Goal: Information Seeking & Learning: Learn about a topic

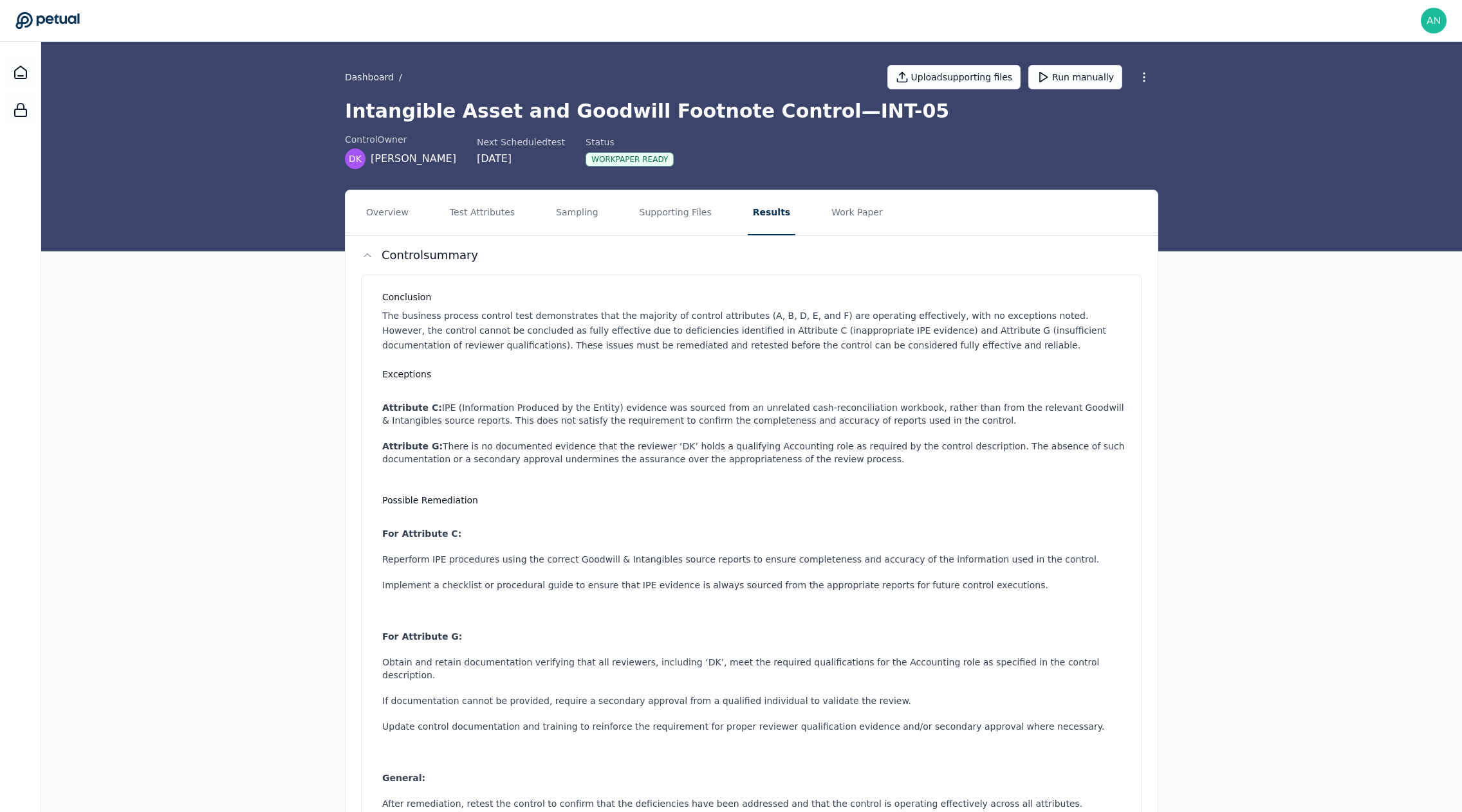
click at [279, 100] on div "Dashboard / Upload supporting files Run manually Intangible Asset and Goodwill …" at bounding box center [751, 146] width 1420 height 210
click at [568, 210] on button "Sampling" at bounding box center [577, 213] width 53 height 45
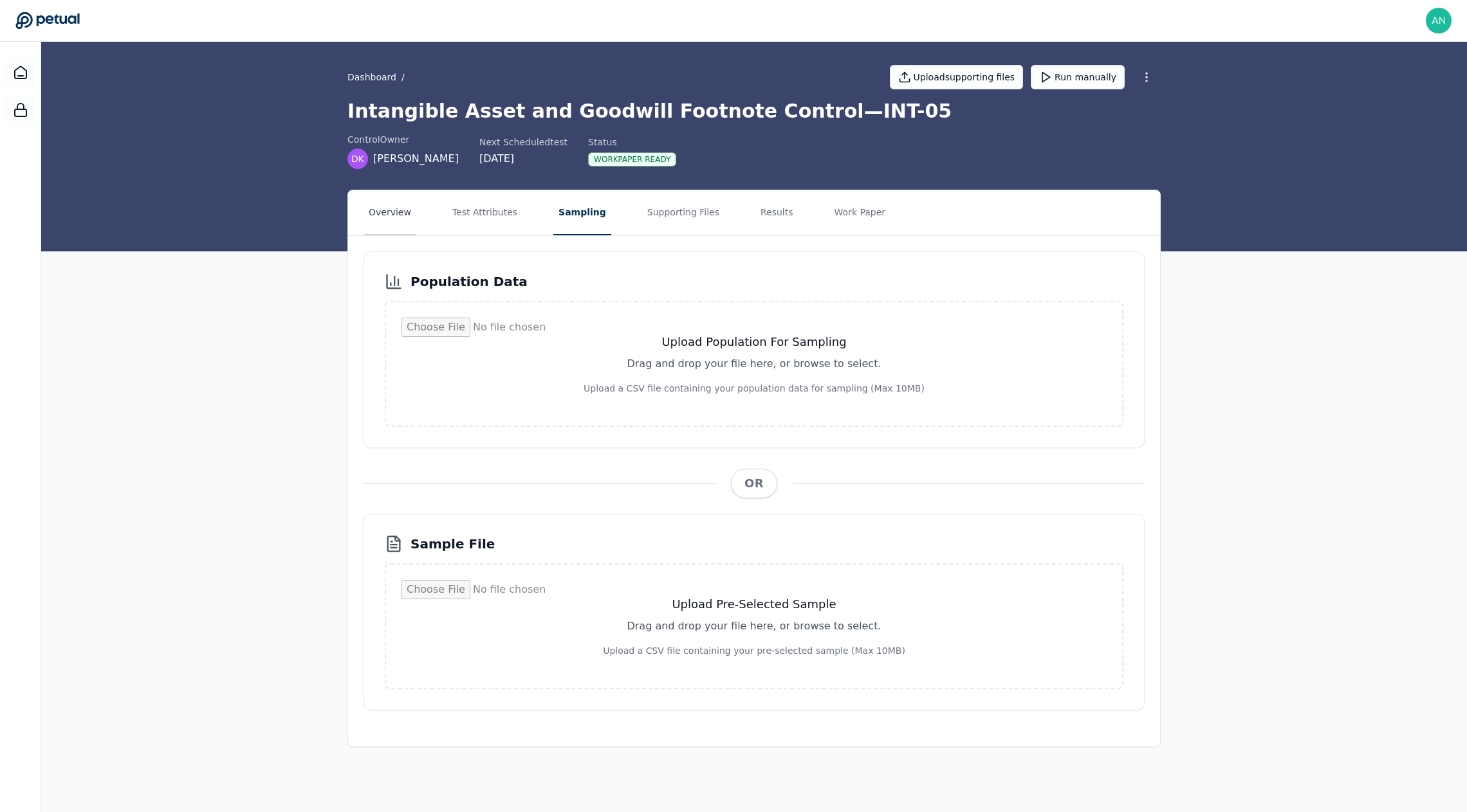
click at [400, 218] on button "Overview" at bounding box center [390, 213] width 53 height 45
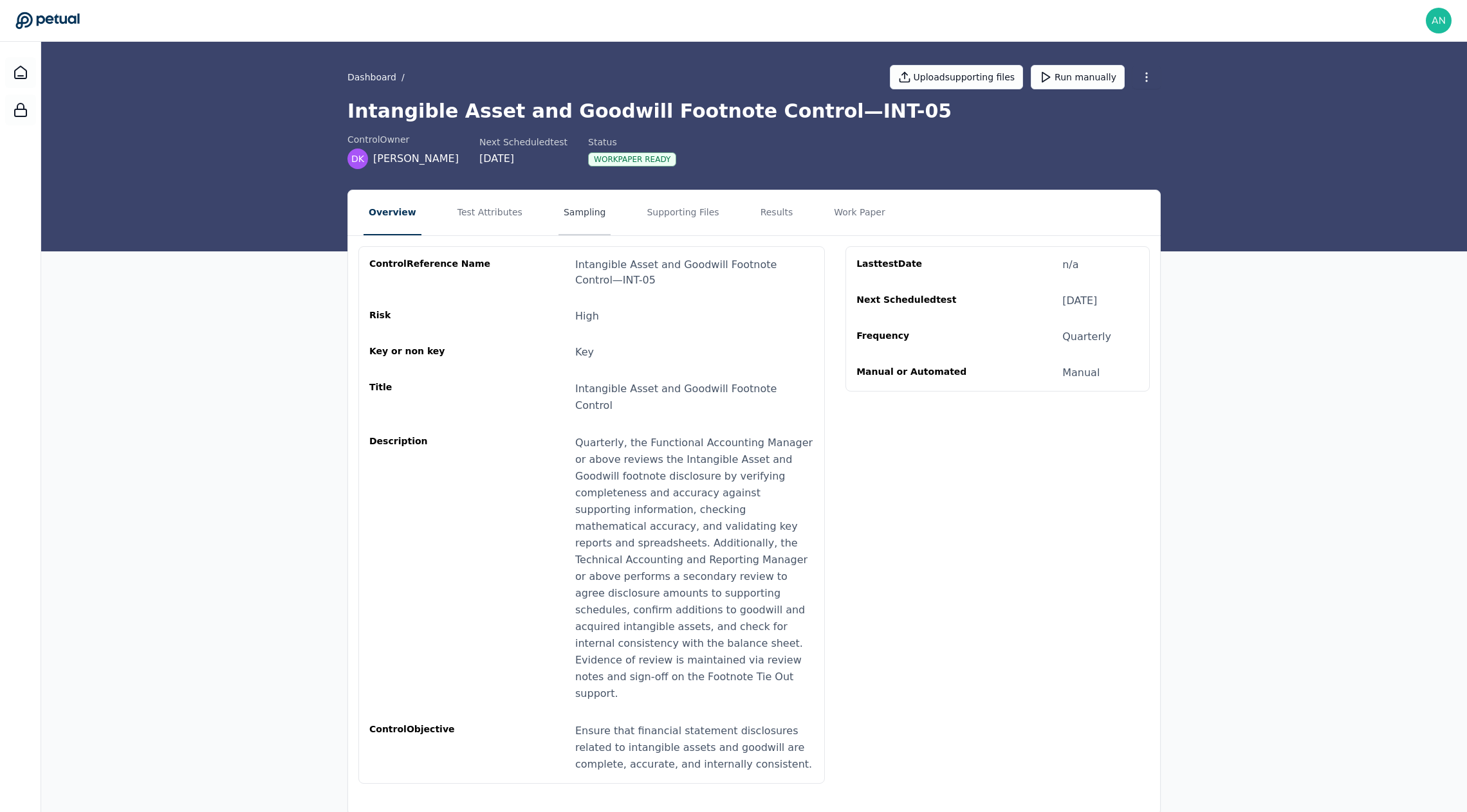
click at [573, 202] on button "Sampling" at bounding box center [584, 213] width 53 height 45
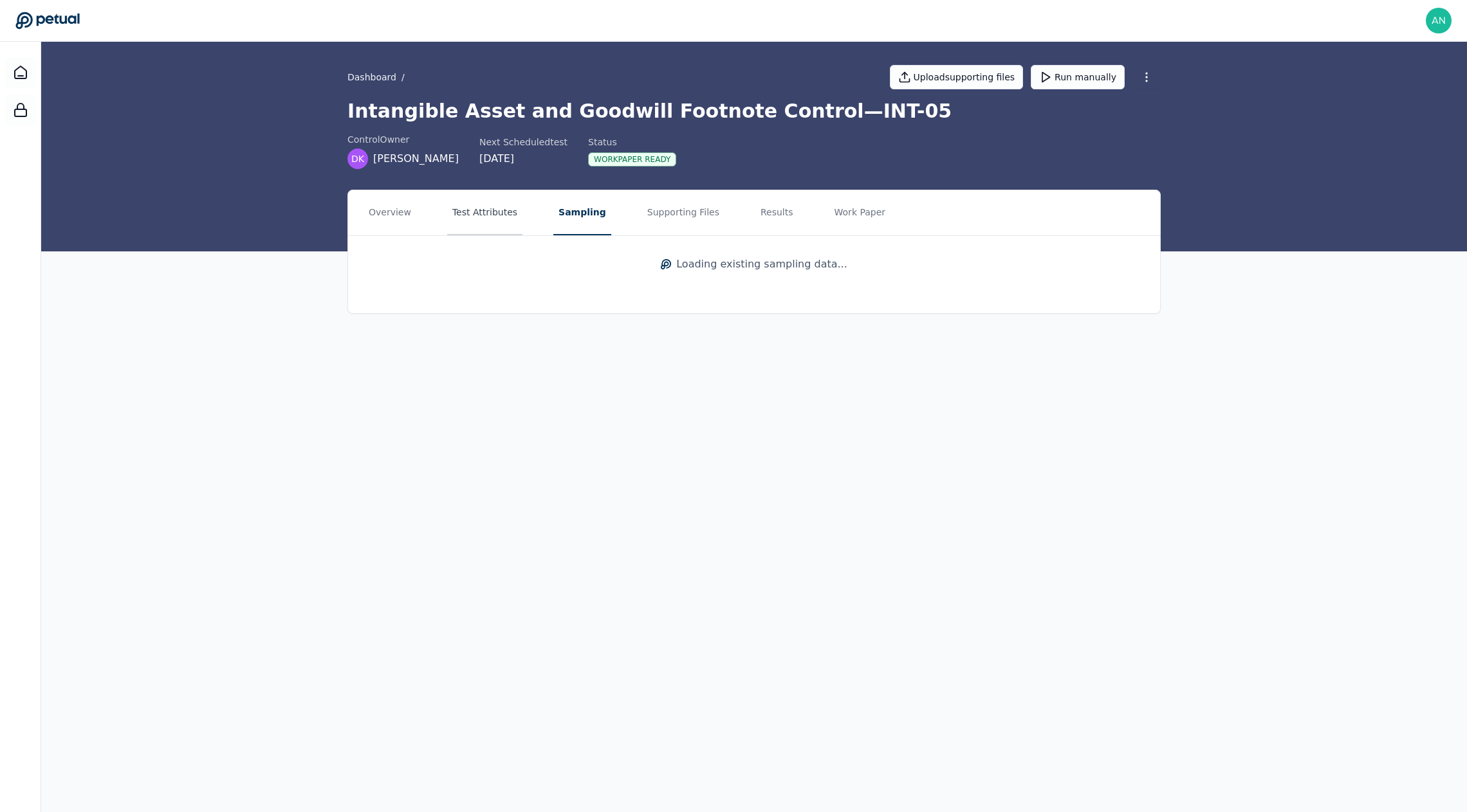
click at [510, 213] on button "Test Attributes" at bounding box center [484, 213] width 75 height 45
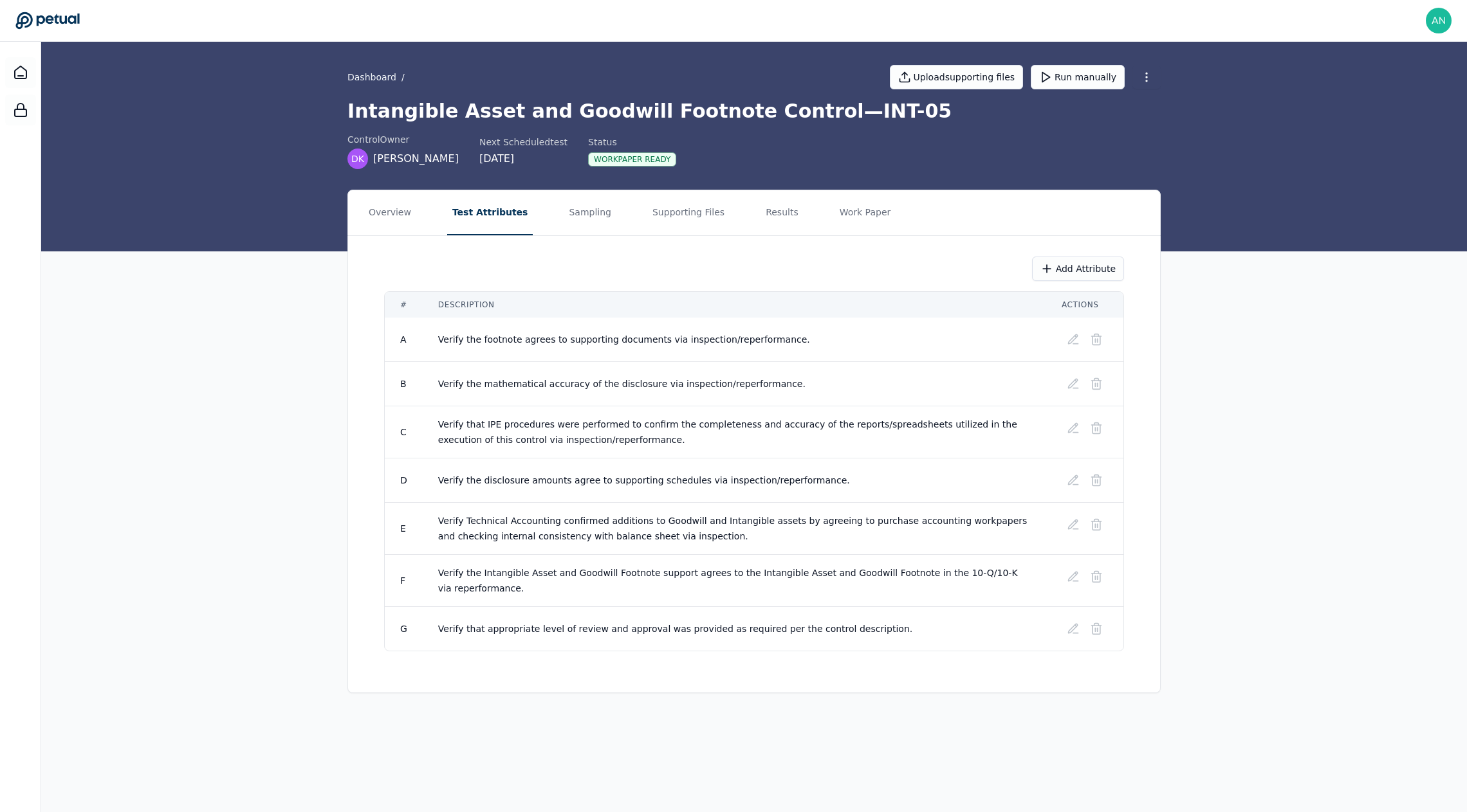
click at [2, 69] on div at bounding box center [20, 447] width 42 height 812
click at [5, 72] on div at bounding box center [20, 73] width 30 height 30
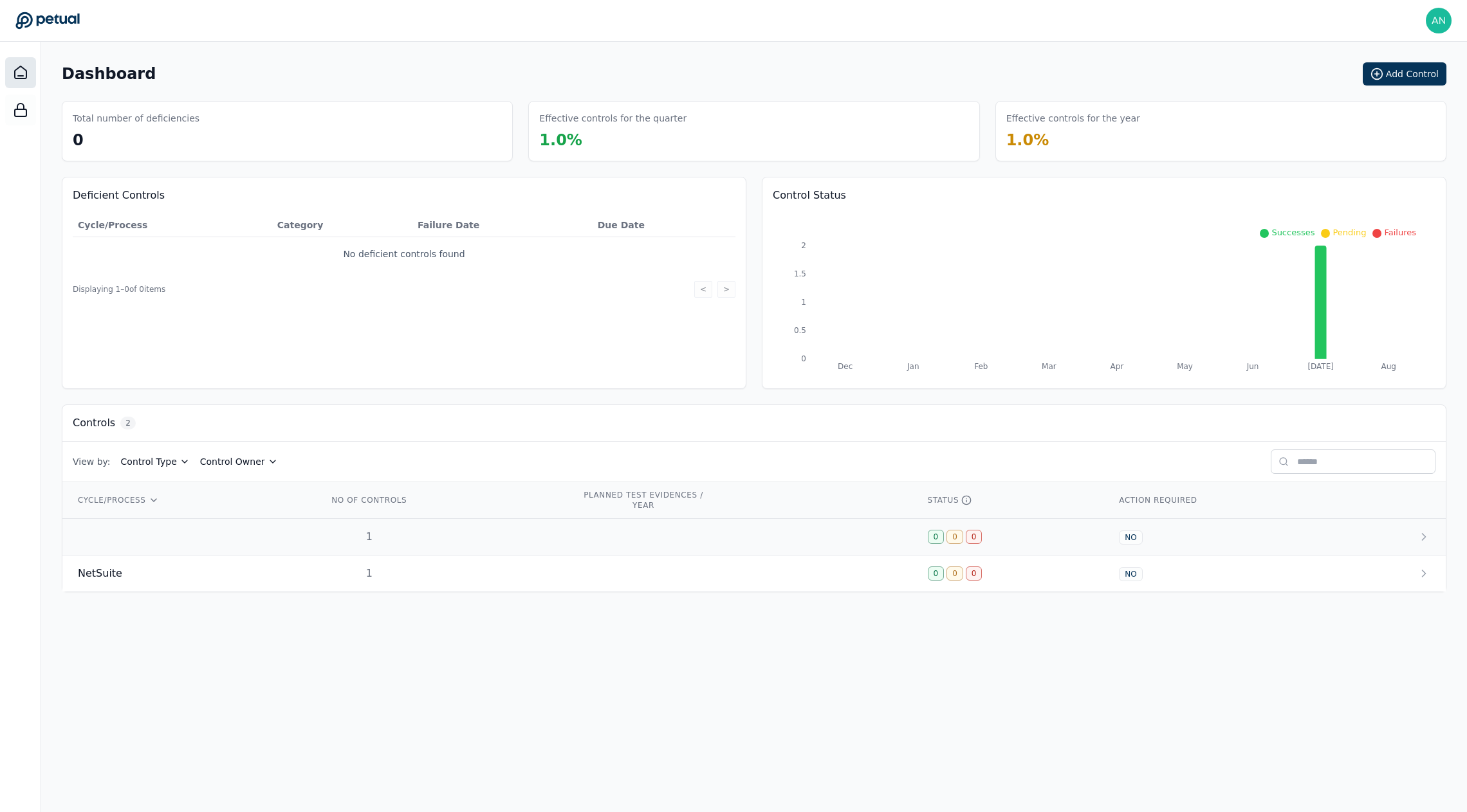
click at [521, 546] on td "1" at bounding box center [439, 537] width 253 height 36
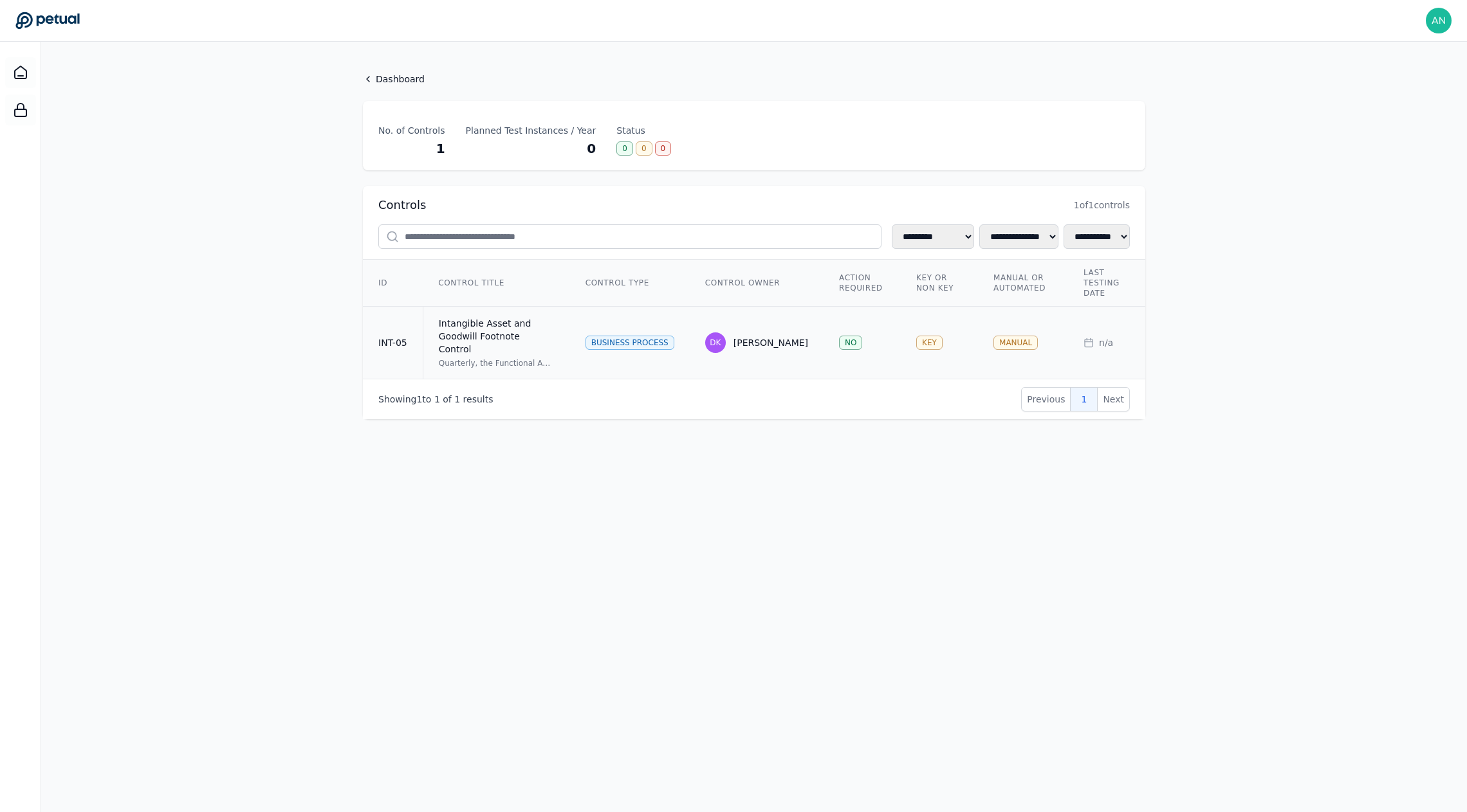
click at [507, 358] on div "Quarterly, the Functional Accounting Manager or above reviews the Intangible As…" at bounding box center [496, 363] width 116 height 10
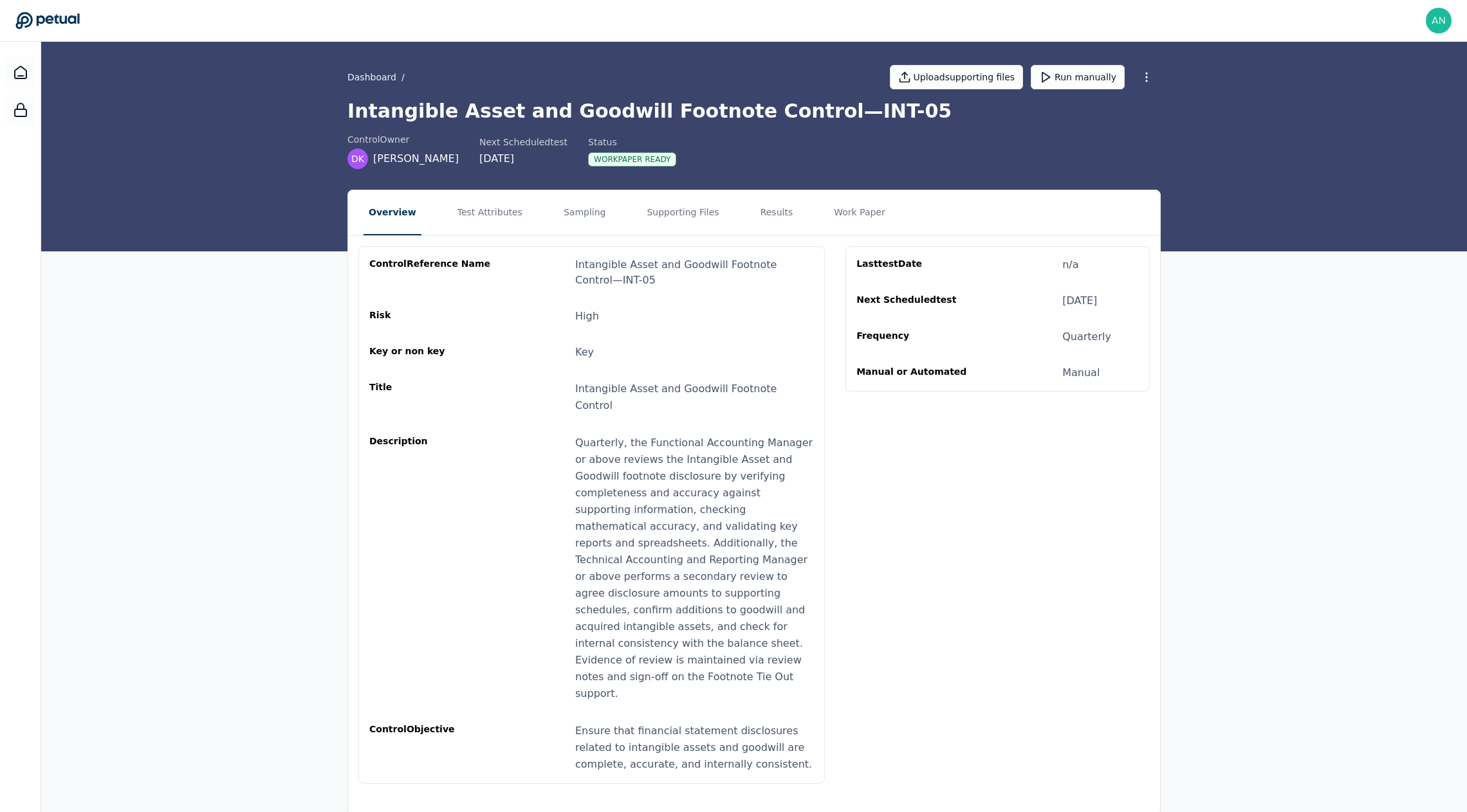
click at [478, 236] on div "control Reference Name Intangible Asset and Goodwill Footnote Control — INT-05 …" at bounding box center [754, 515] width 812 height 558
click at [483, 202] on button "Test Attributes" at bounding box center [490, 213] width 75 height 45
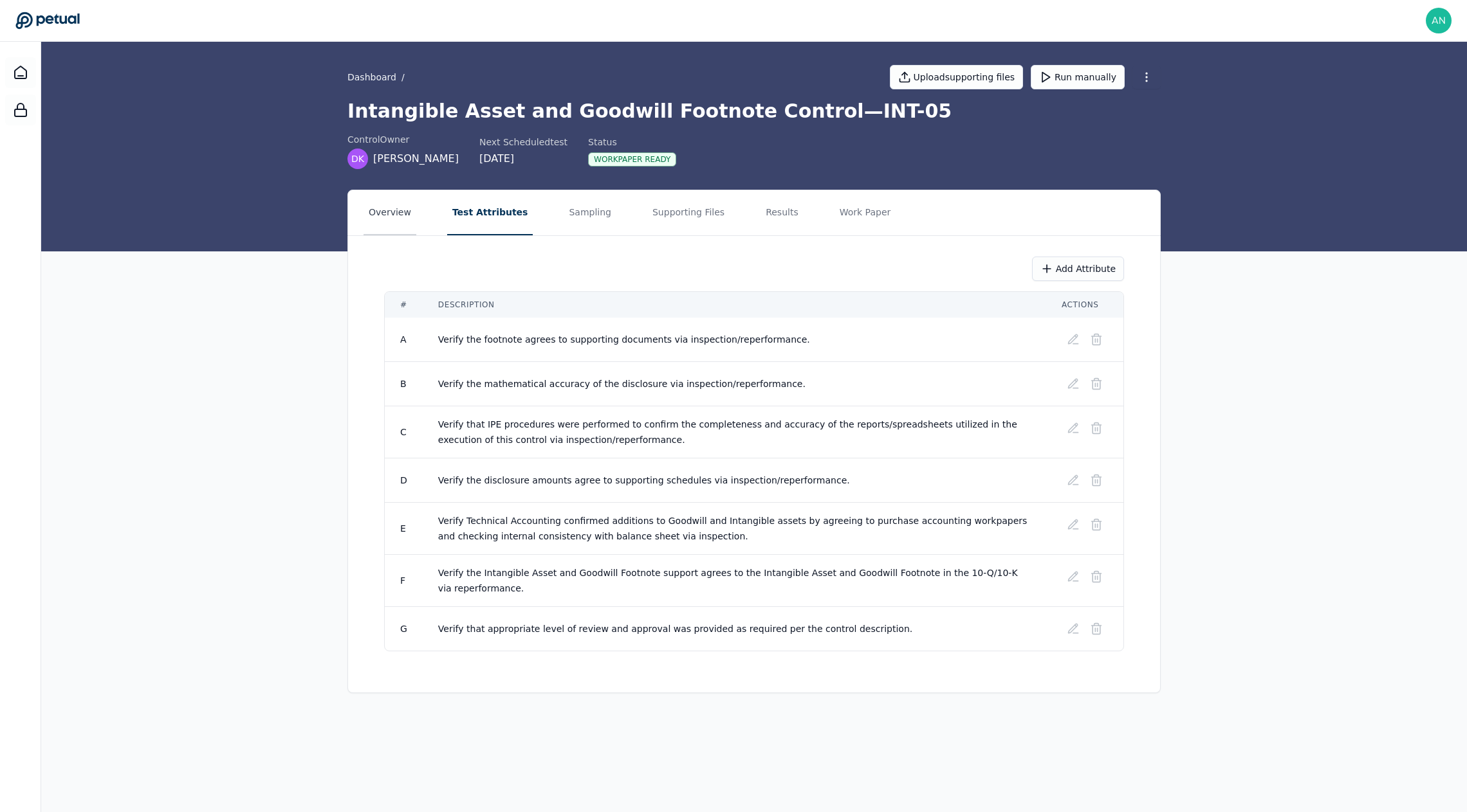
click at [374, 220] on button "Overview" at bounding box center [390, 213] width 53 height 45
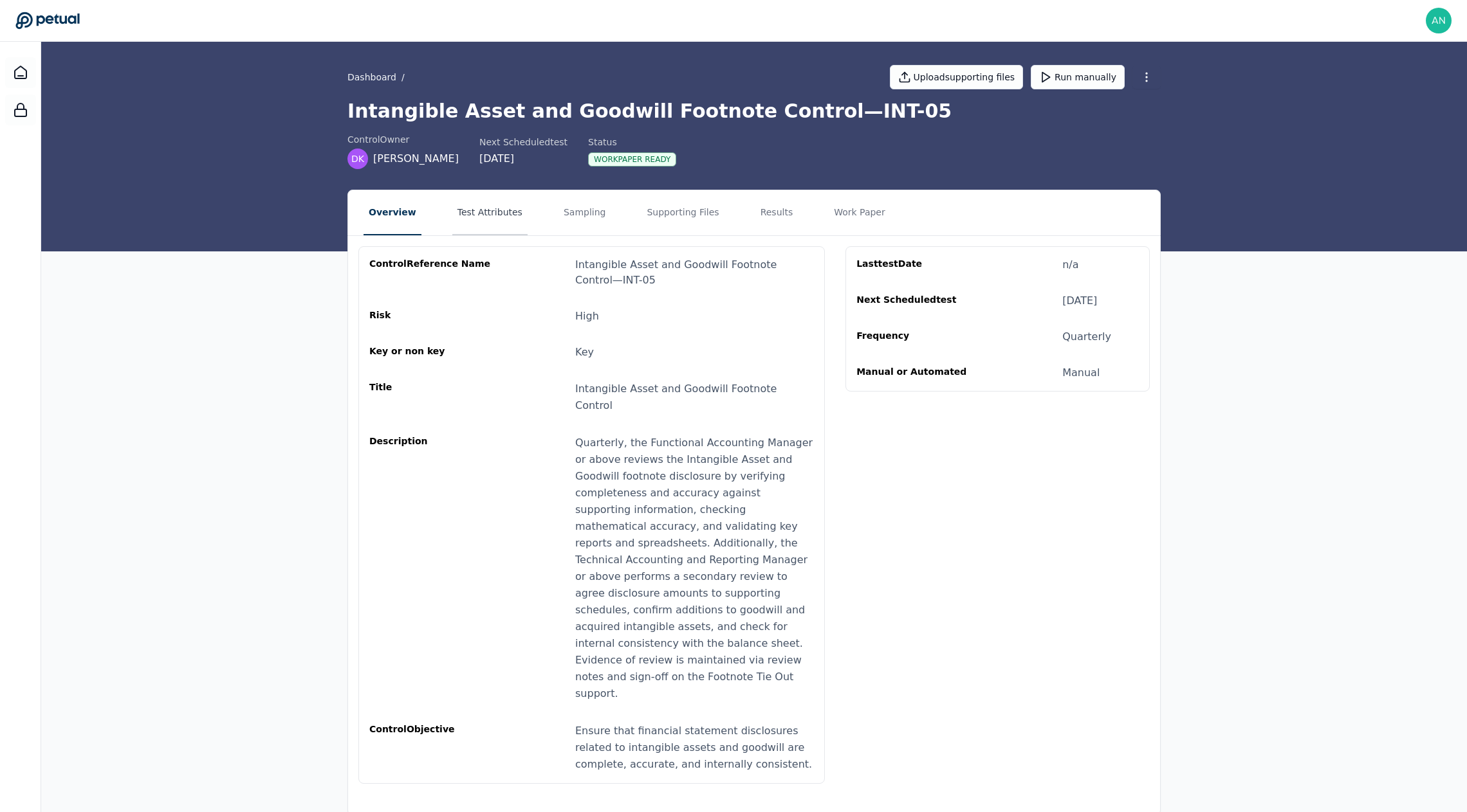
click at [496, 229] on button "Test Attributes" at bounding box center [490, 213] width 75 height 45
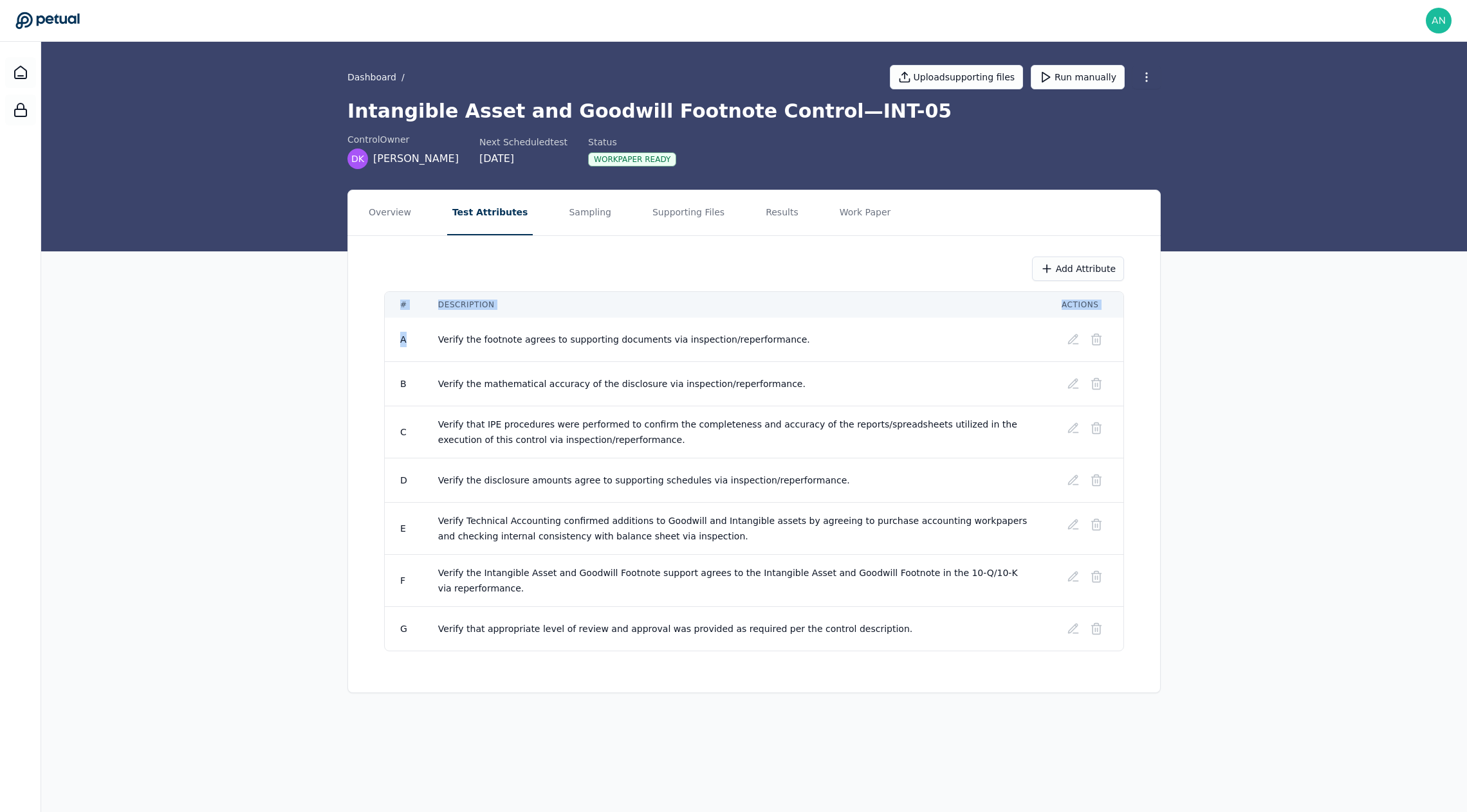
drag, startPoint x: 591, startPoint y: 660, endPoint x: 446, endPoint y: 329, distance: 361.4
click at [446, 329] on div "Add Attribute # Description Actions A Verify the footnote agrees to supporting …" at bounding box center [754, 454] width 812 height 436
click at [484, 384] on span "Verify the mathematical accuracy of the disclosure via inspection/reperformance." at bounding box center [622, 384] width 368 height 10
click at [484, 384] on span "Verify the mathematical accuracy of the disclosure via inspection/reperformance." at bounding box center [622, 384] width 368 height 10
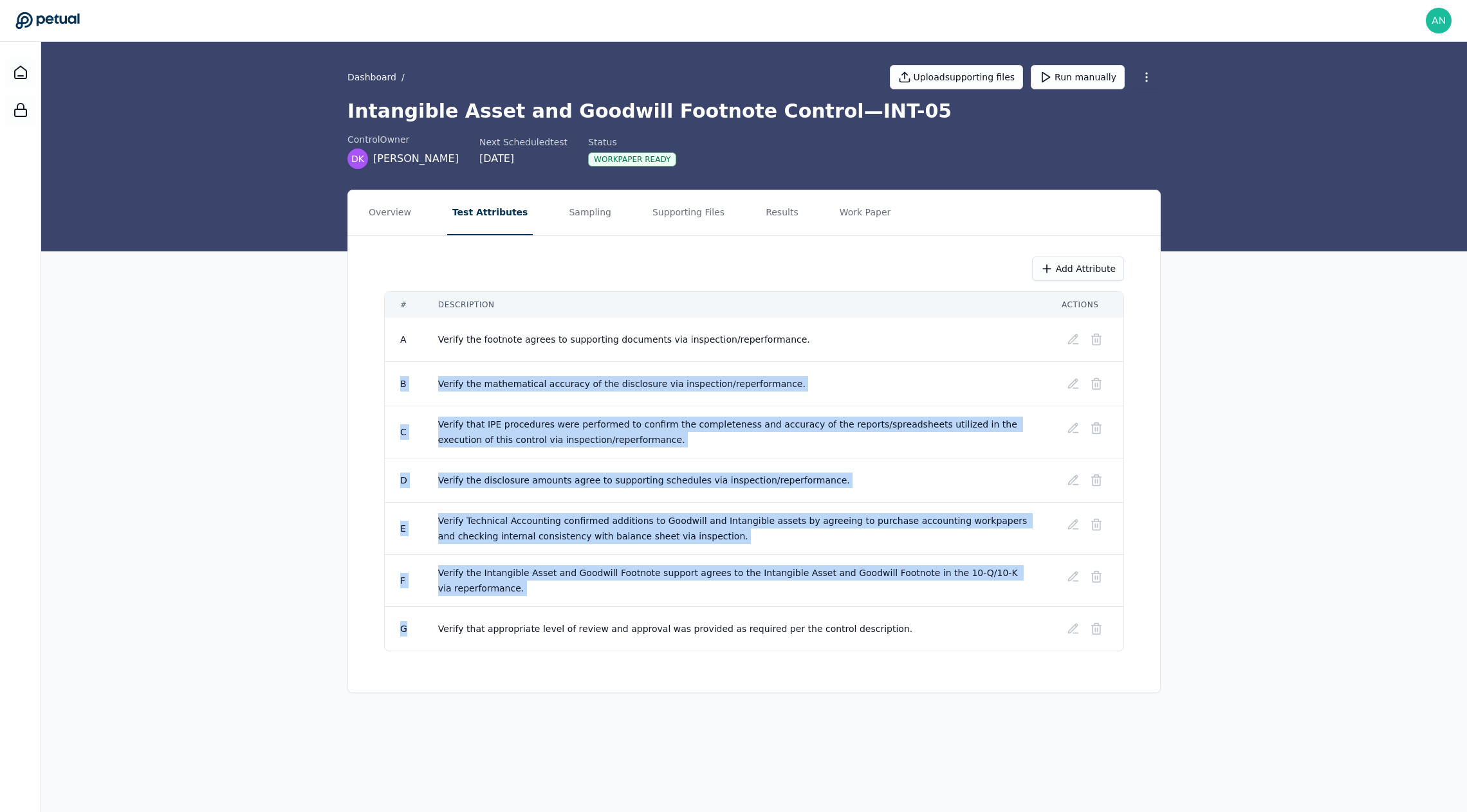
drag, startPoint x: 517, startPoint y: 352, endPoint x: 622, endPoint y: 616, distance: 284.1
click at [622, 616] on tbody "A Verify the footnote agrees to supporting documents via inspection/reperforman…" at bounding box center [754, 483] width 739 height 333
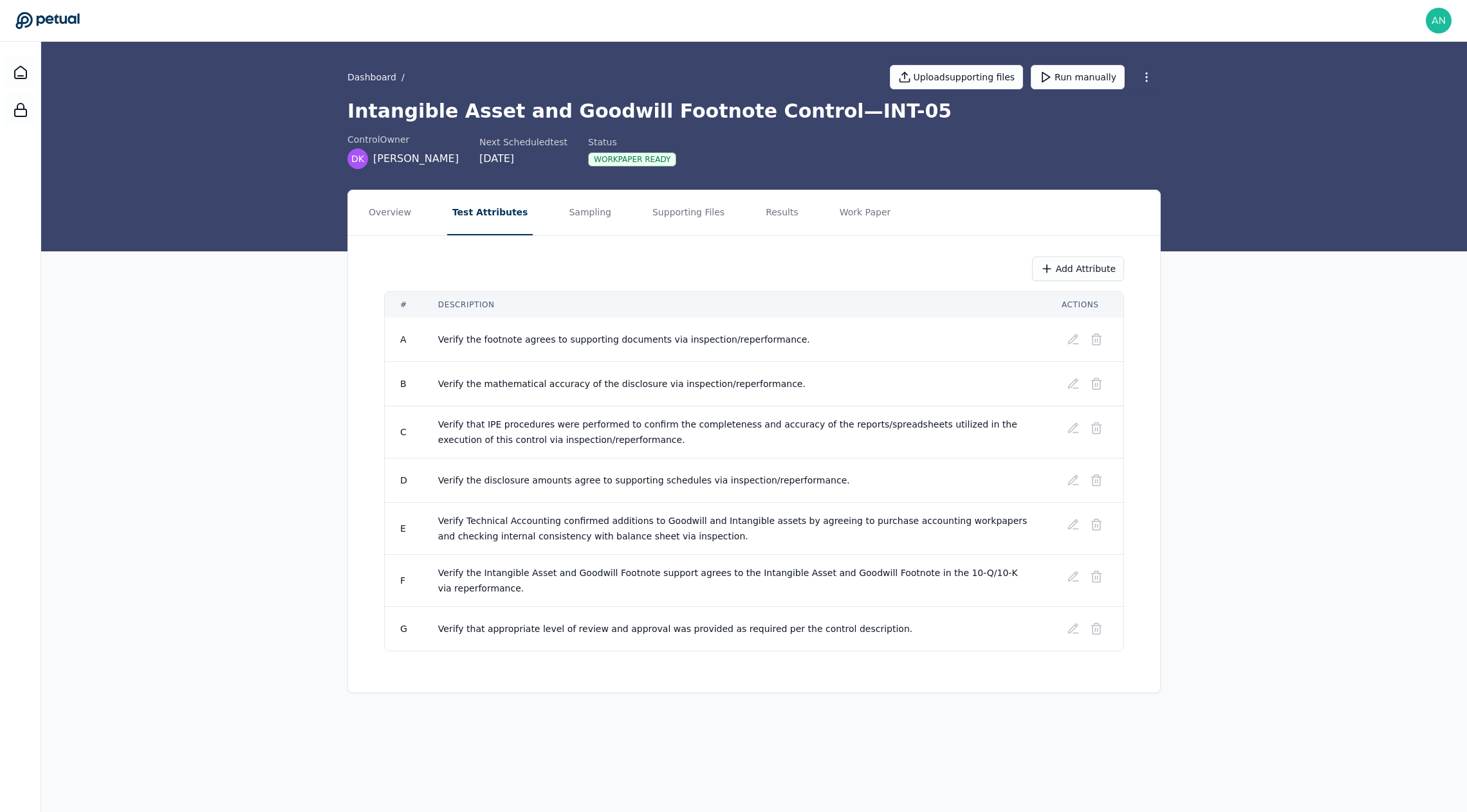
click at [624, 624] on span "Verify that appropriate level of review and approval was provided as required p…" at bounding box center [675, 629] width 474 height 10
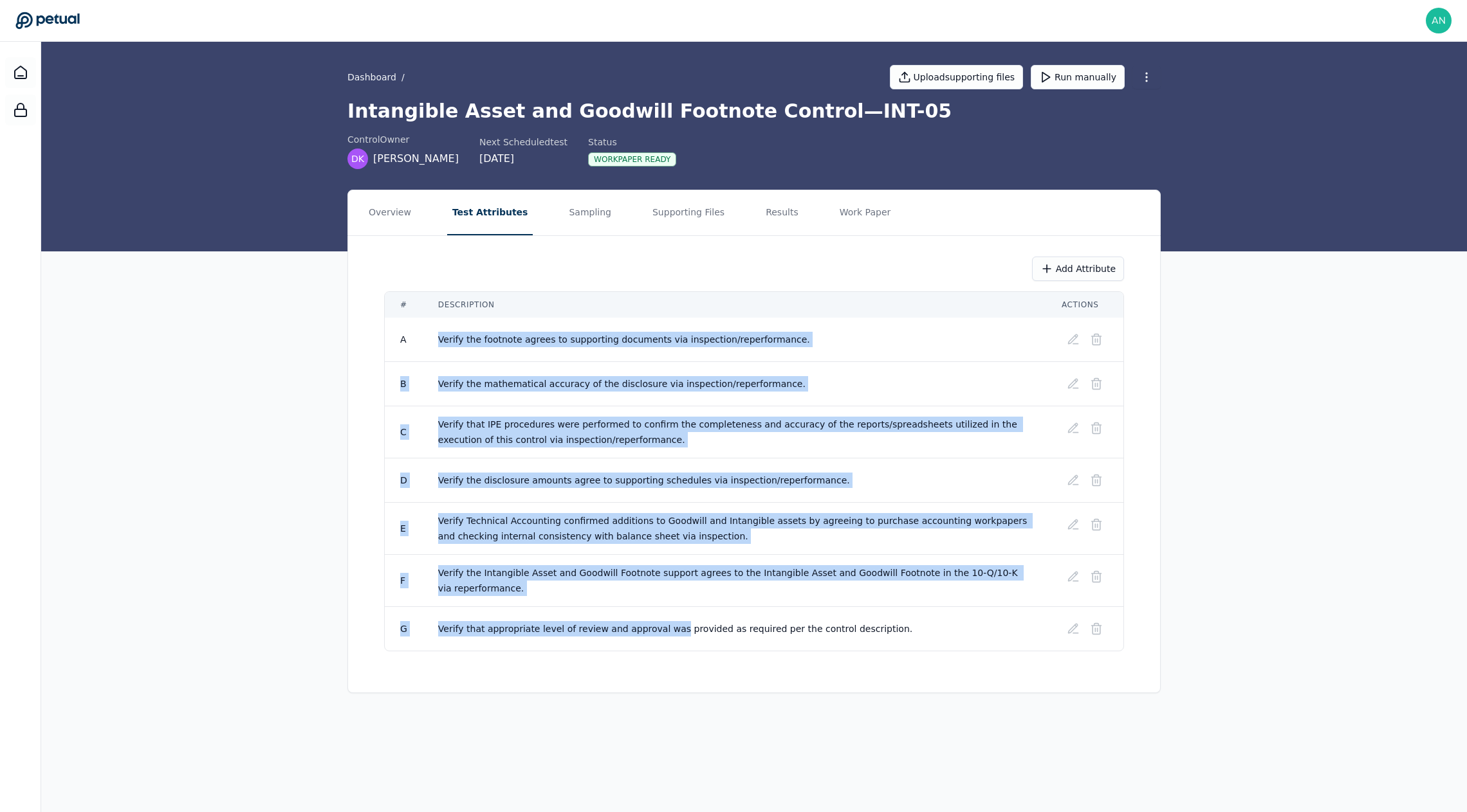
drag, startPoint x: 665, startPoint y: 632, endPoint x: 437, endPoint y: 325, distance: 382.4
click at [437, 325] on tbody "A Verify the footnote agrees to supporting documents via inspection/reperforman…" at bounding box center [754, 483] width 739 height 333
click at [436, 325] on td "Verify the footnote agrees to supporting documents via inspection/reperformance." at bounding box center [734, 340] width 623 height 44
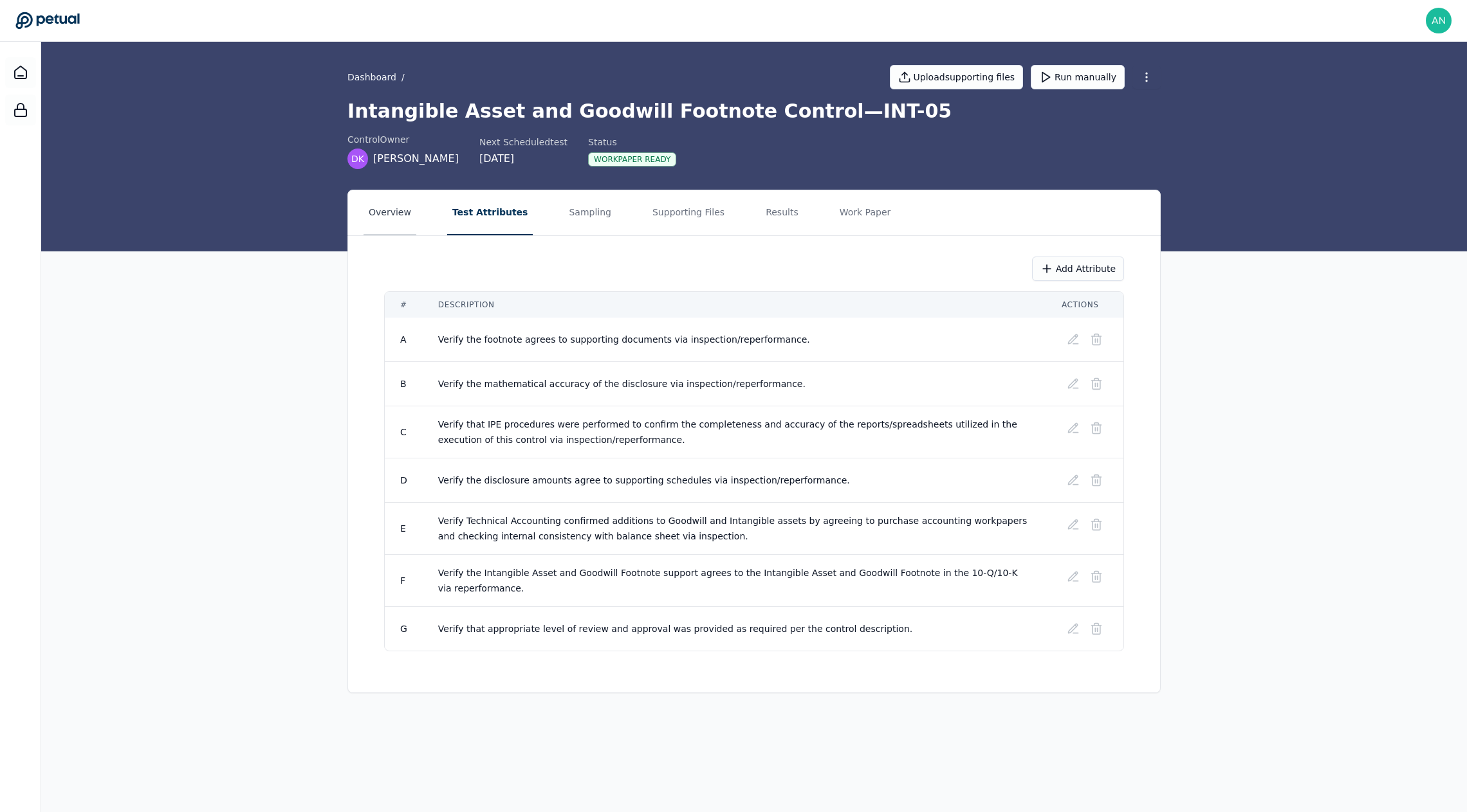
click at [412, 213] on button "Overview" at bounding box center [390, 213] width 53 height 45
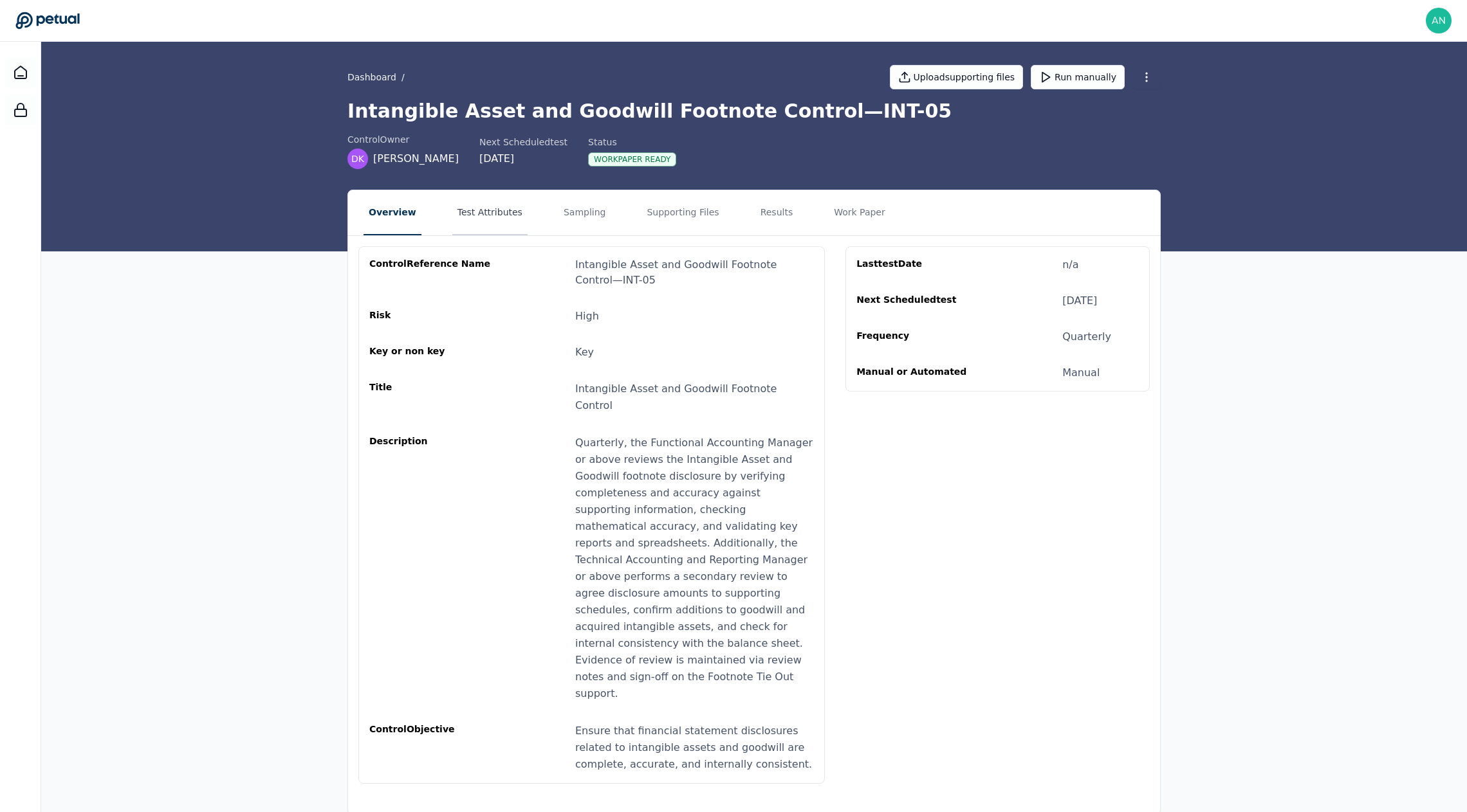
click at [474, 214] on button "Test Attributes" at bounding box center [490, 213] width 75 height 45
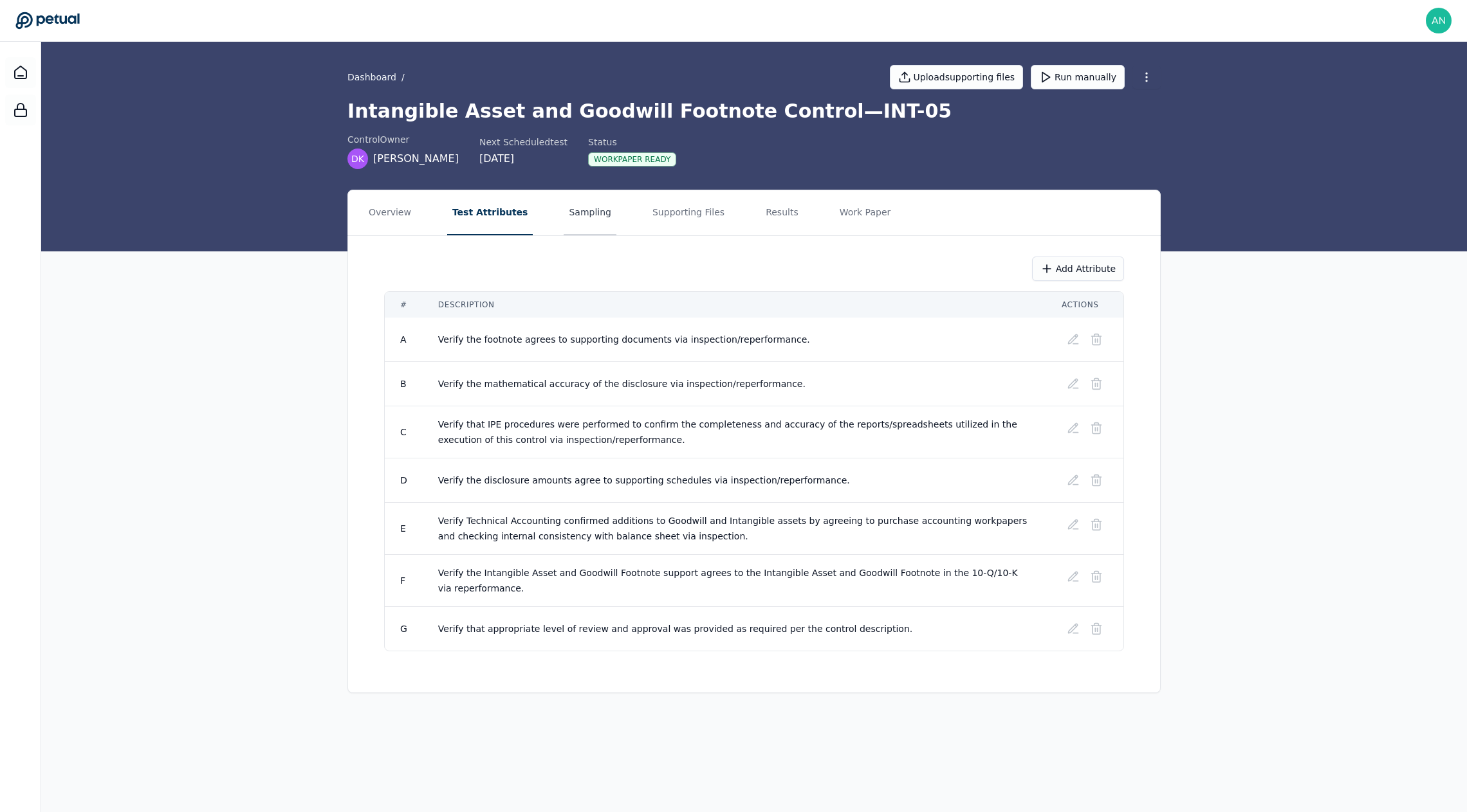
click at [584, 213] on button "Sampling" at bounding box center [590, 213] width 53 height 45
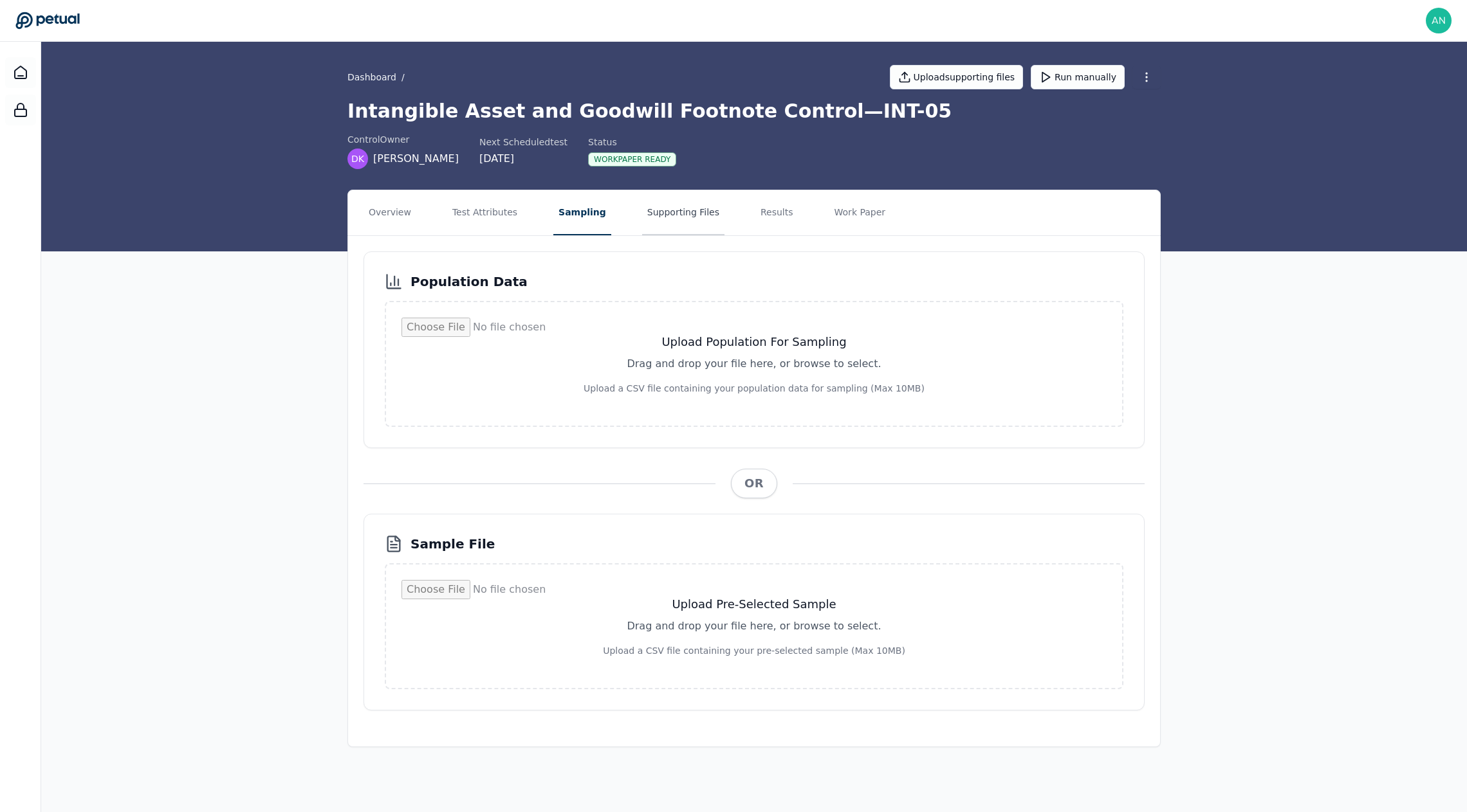
click at [691, 207] on button "Supporting Files" at bounding box center [683, 213] width 82 height 45
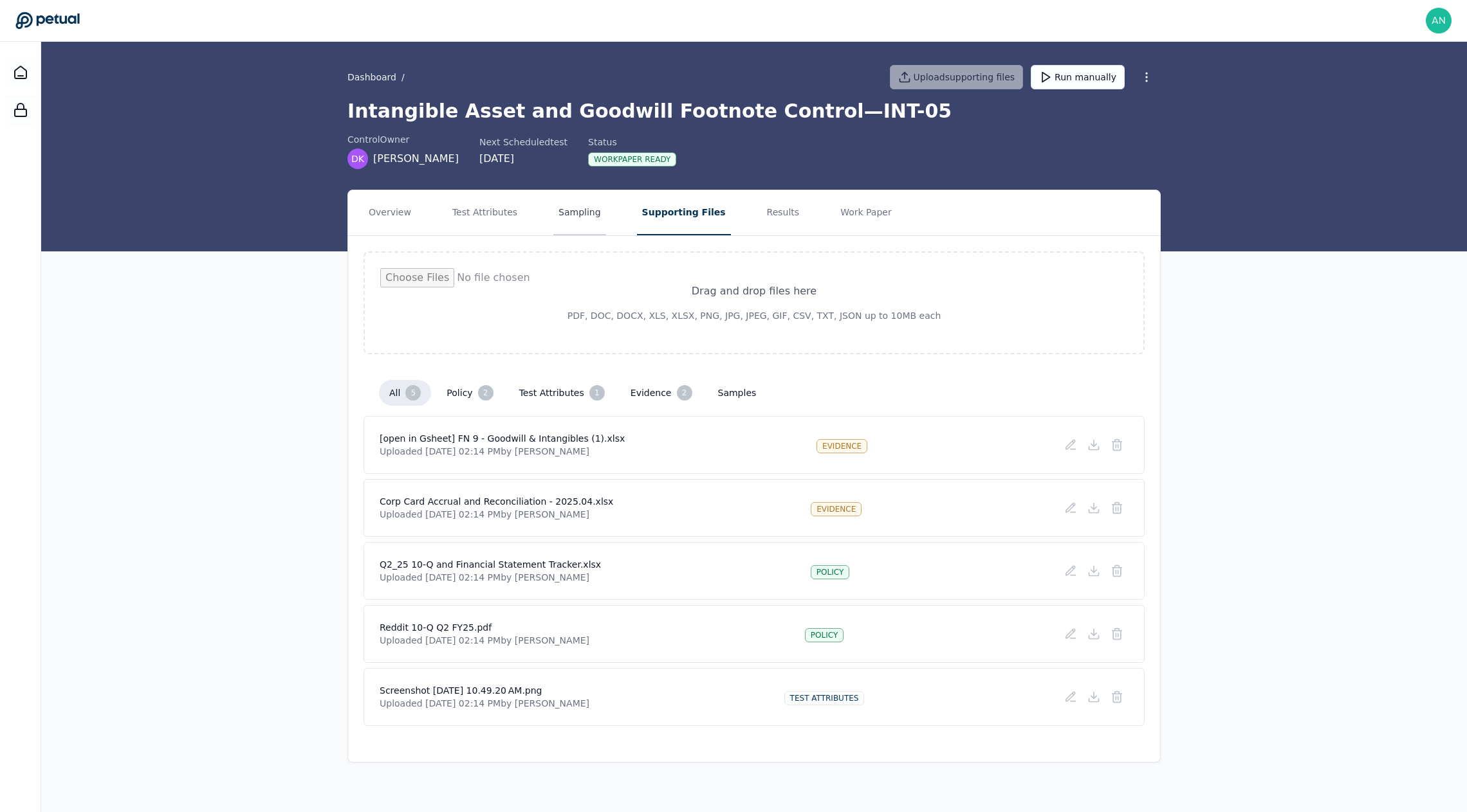
click at [553, 224] on button "Sampling" at bounding box center [579, 213] width 53 height 45
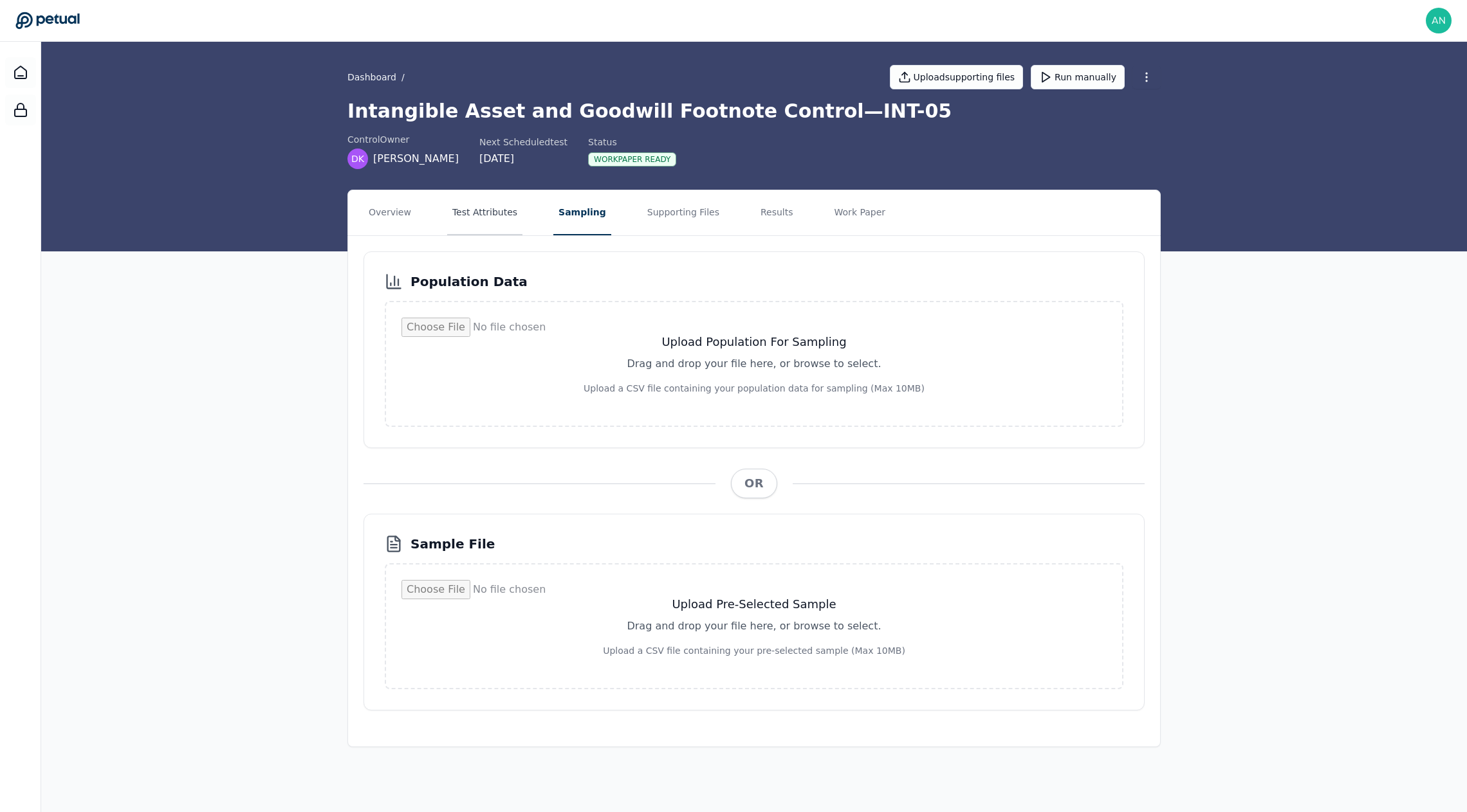
click at [512, 215] on button "Test Attributes" at bounding box center [484, 213] width 75 height 45
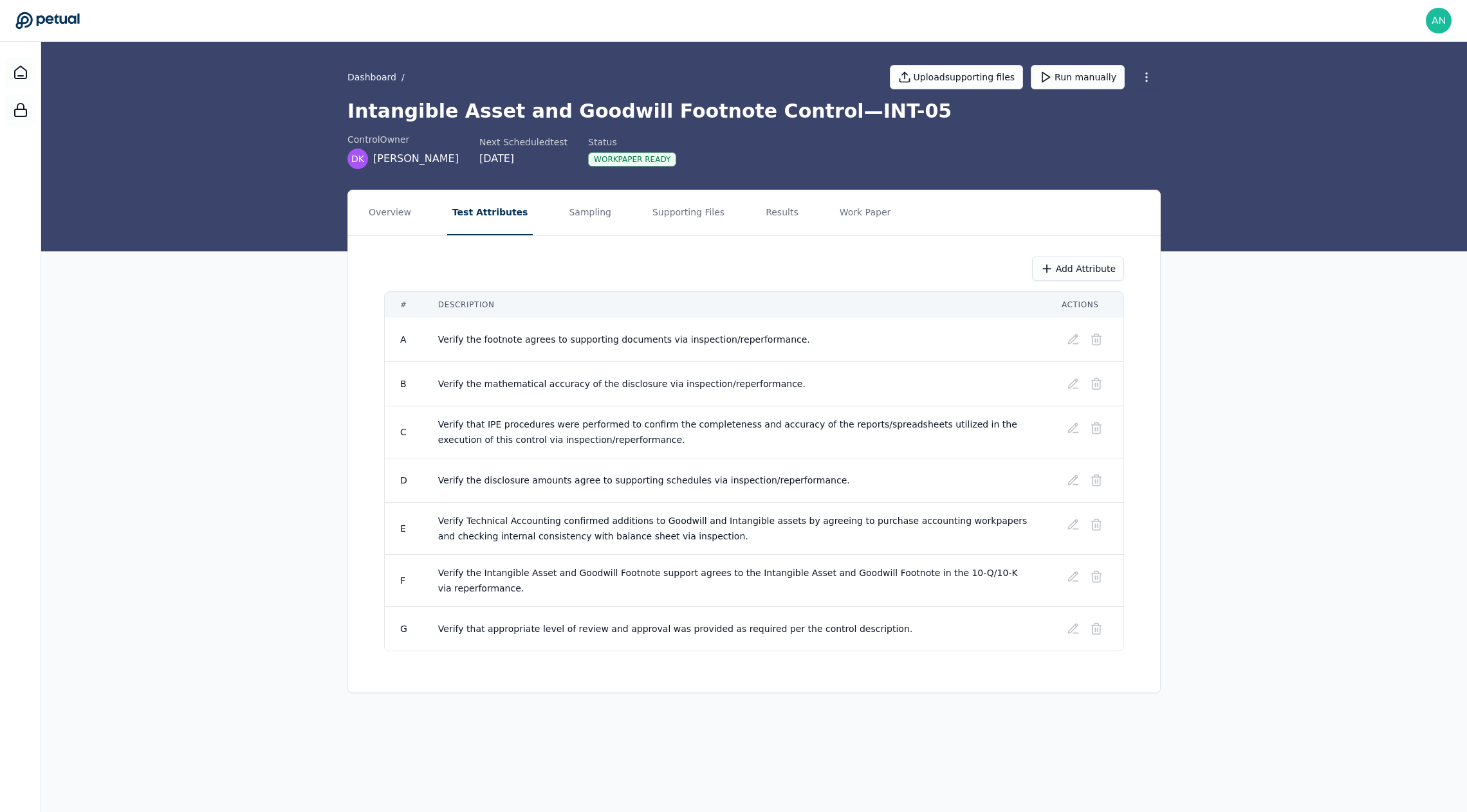
drag, startPoint x: 230, startPoint y: 297, endPoint x: 238, endPoint y: 275, distance: 23.4
click at [230, 291] on div "Overview Test Attributes Sampling Supporting Files Results Work Paper Add Attri…" at bounding box center [754, 441] width 1425 height 504
